Goal: Task Accomplishment & Management: Manage account settings

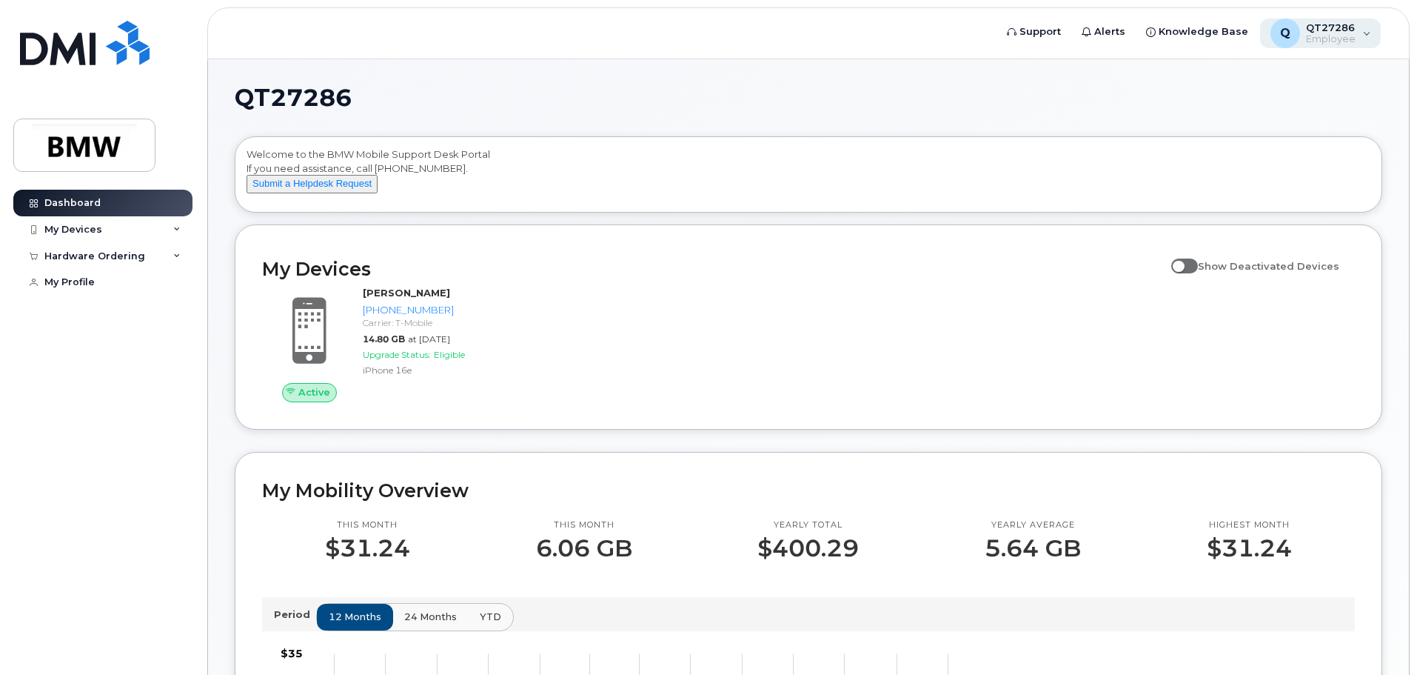
click at [1367, 37] on div "Q QT27286 Employee" at bounding box center [1320, 34] width 121 height 30
click at [1366, 29] on div "Q QT27286 Employee" at bounding box center [1320, 34] width 121 height 30
click at [1394, 35] on header "Support Alerts Knowledge Base Q QT27286 Employee English Français Sign out" at bounding box center [808, 33] width 1203 height 52
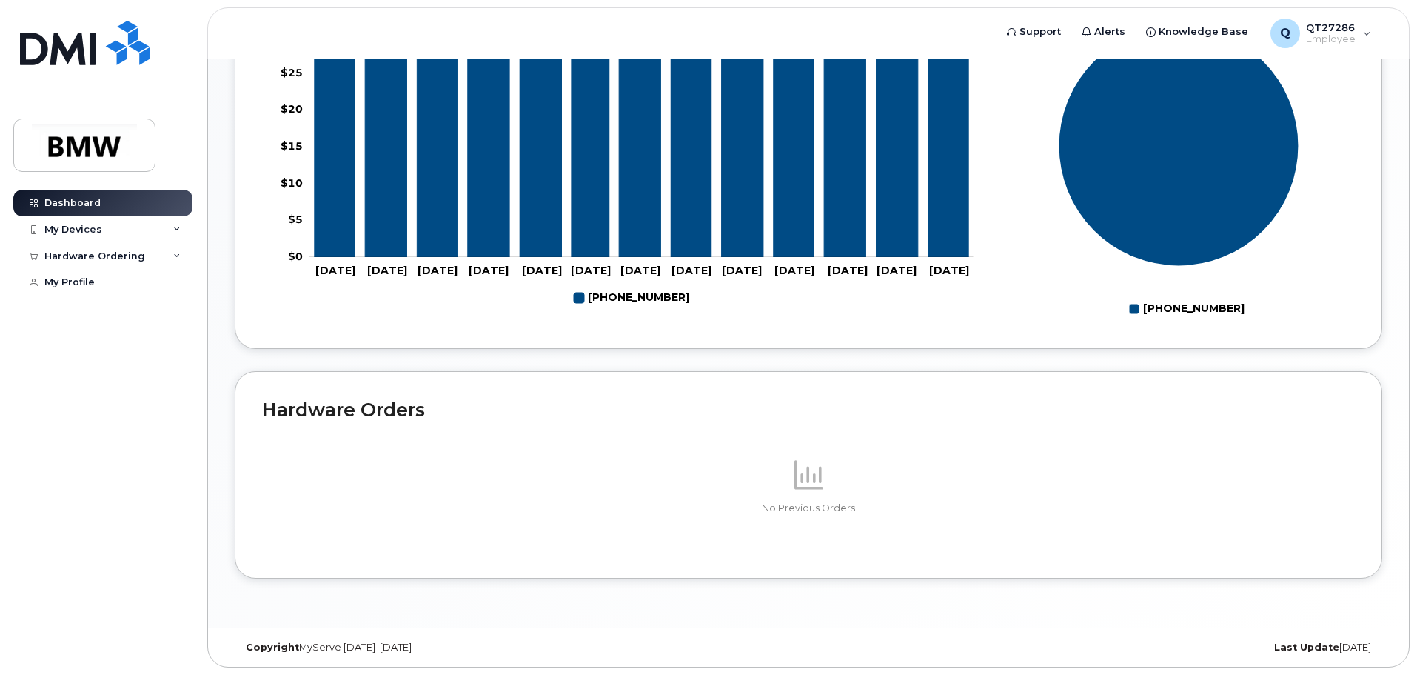
scroll to position [317, 0]
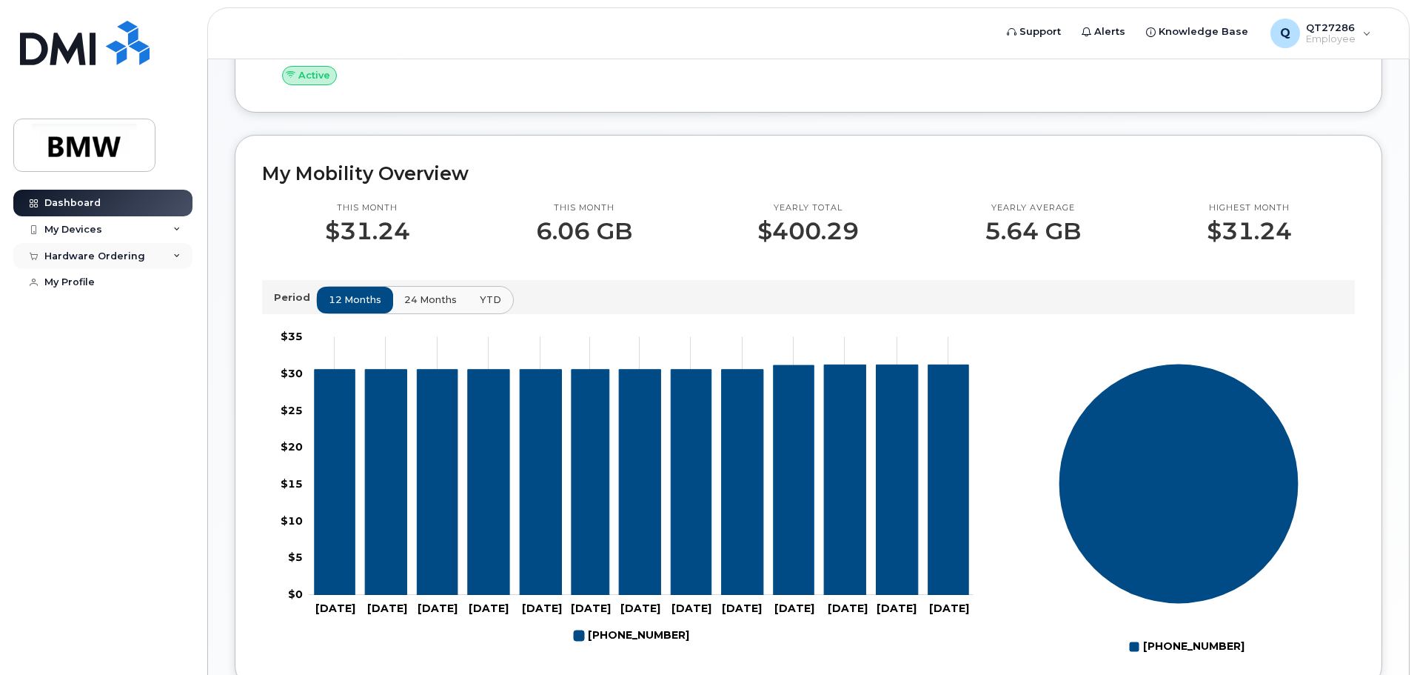
click at [178, 254] on icon at bounding box center [176, 256] width 7 height 7
click at [97, 306] on link "My Profile" at bounding box center [102, 310] width 179 height 27
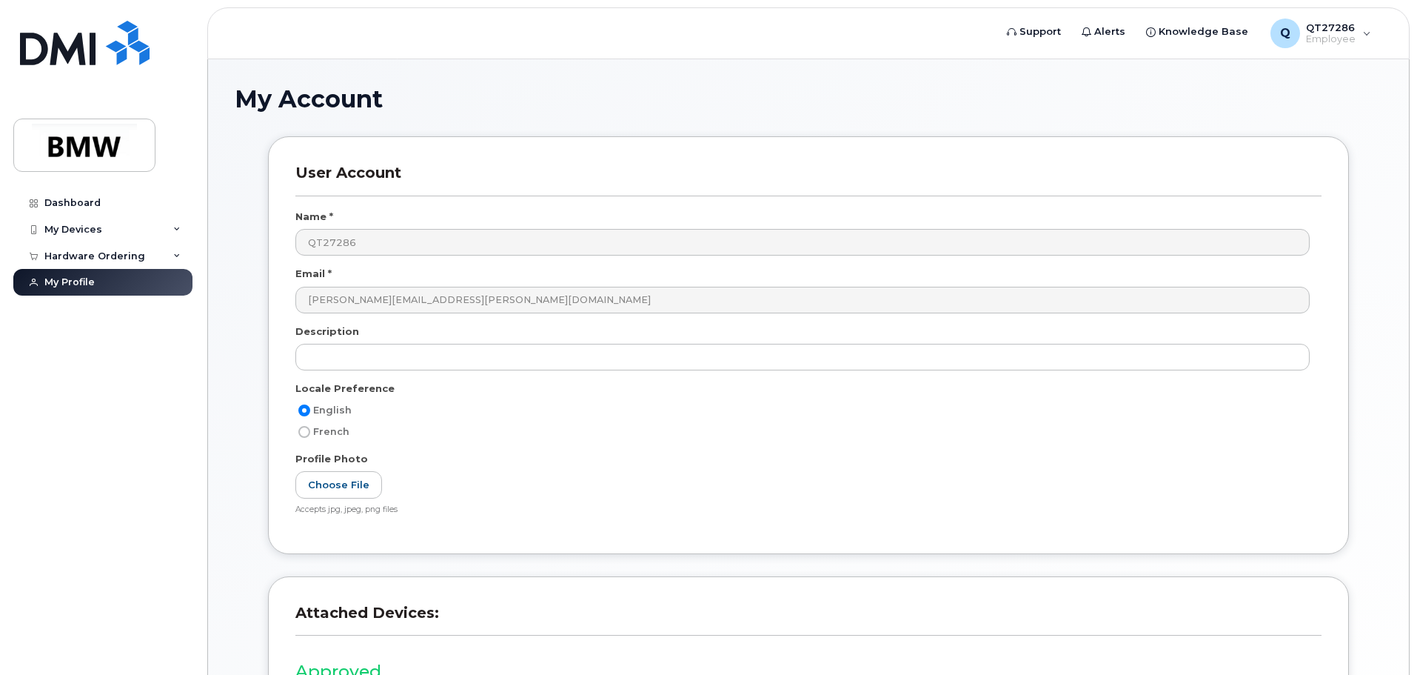
click at [1414, 215] on body "Support Alerts Knowledge Base Q QT27286 Employee English Français Sign out Dash…" at bounding box center [708, 440] width 1417 height 880
drag, startPoint x: 1380, startPoint y: 317, endPoint x: 1421, endPoint y: 257, distance: 72.9
click at [1385, 311] on div "My Account User Account Name * QT27286 Email * [PERSON_NAME][EMAIL_ADDRESS][PER…" at bounding box center [808, 445] width 1201 height 773
